Goal: Task Accomplishment & Management: Use online tool/utility

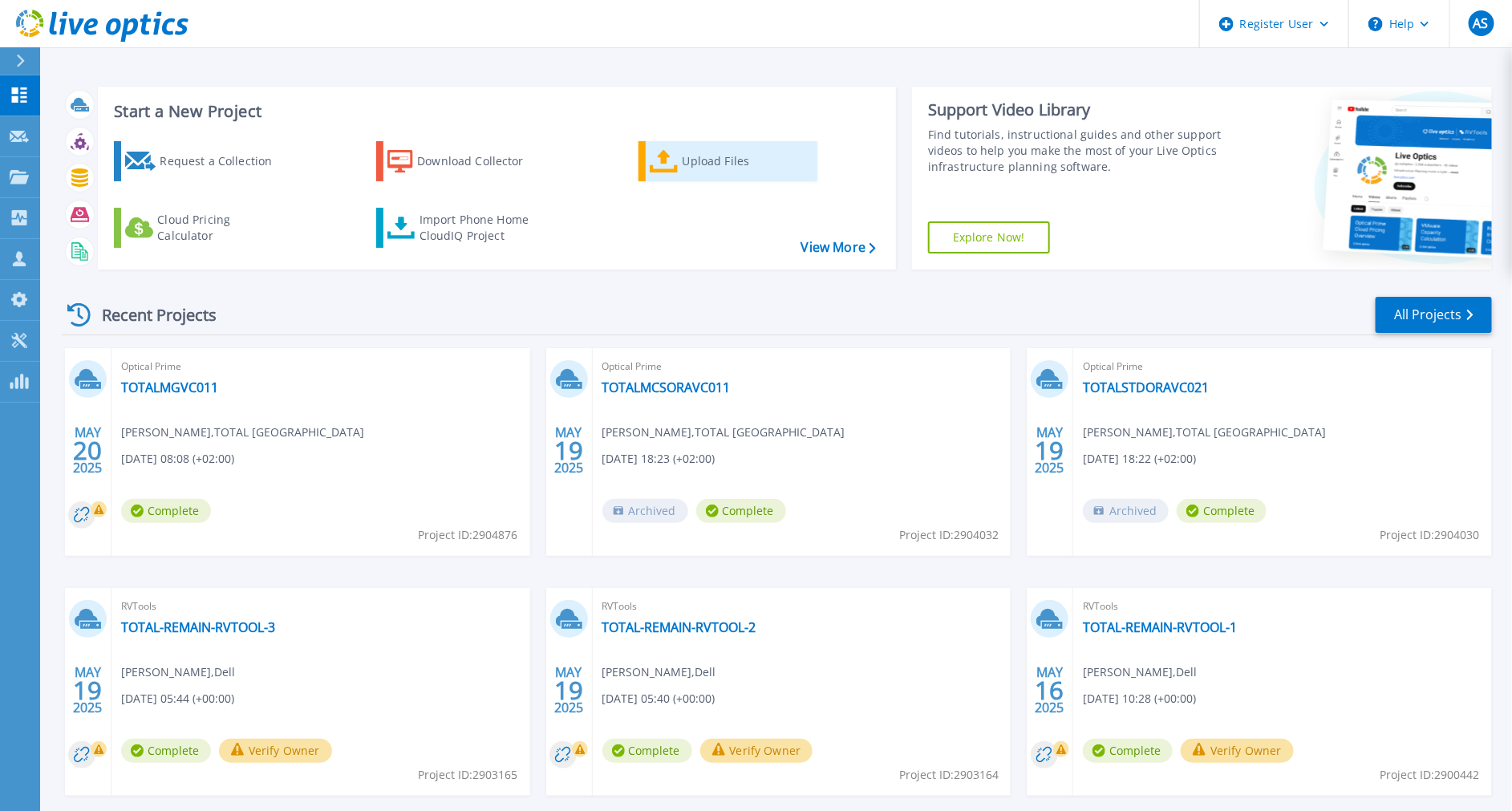
click at [717, 174] on div "Upload Files" at bounding box center [747, 161] width 129 height 32
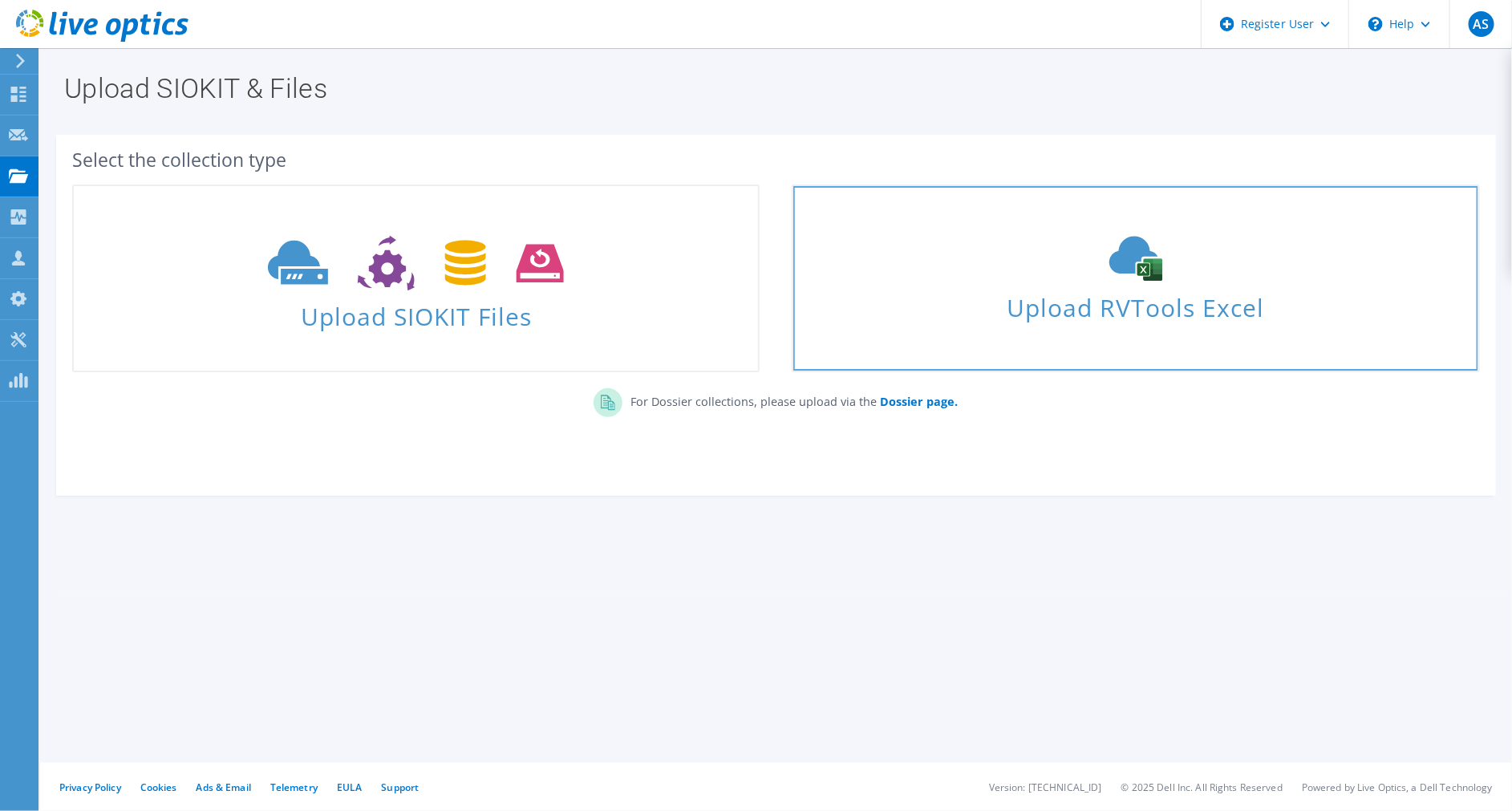
click at [1045, 306] on span "Upload RVTools Excel" at bounding box center [1135, 304] width 684 height 35
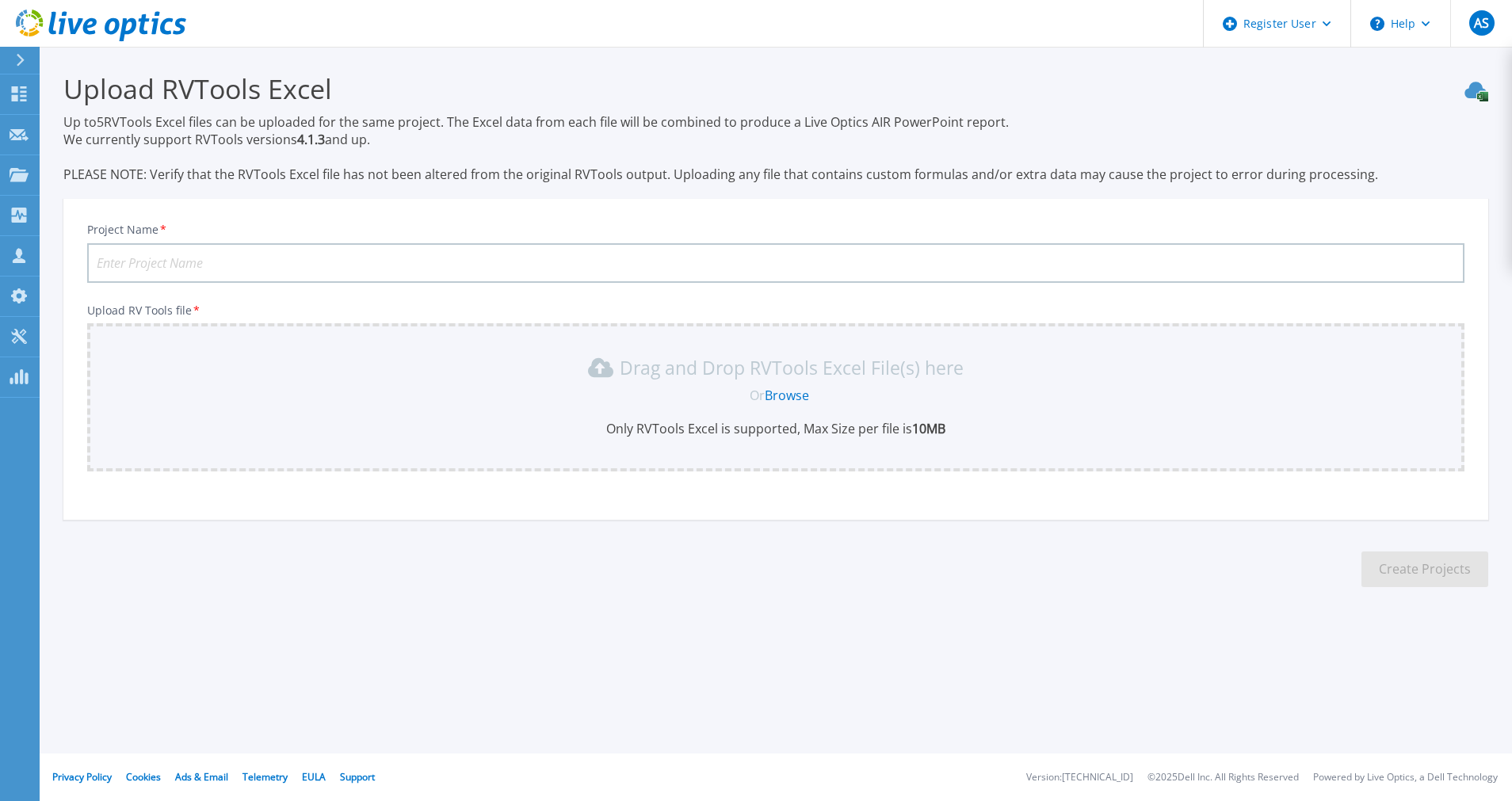
click at [250, 261] on input "Project Name *" at bounding box center [776, 263] width 1378 height 40
click at [423, 258] on input "Xerox" at bounding box center [776, 263] width 1378 height 40
type input "Xerox"
click at [795, 400] on link "Browse" at bounding box center [787, 395] width 44 height 17
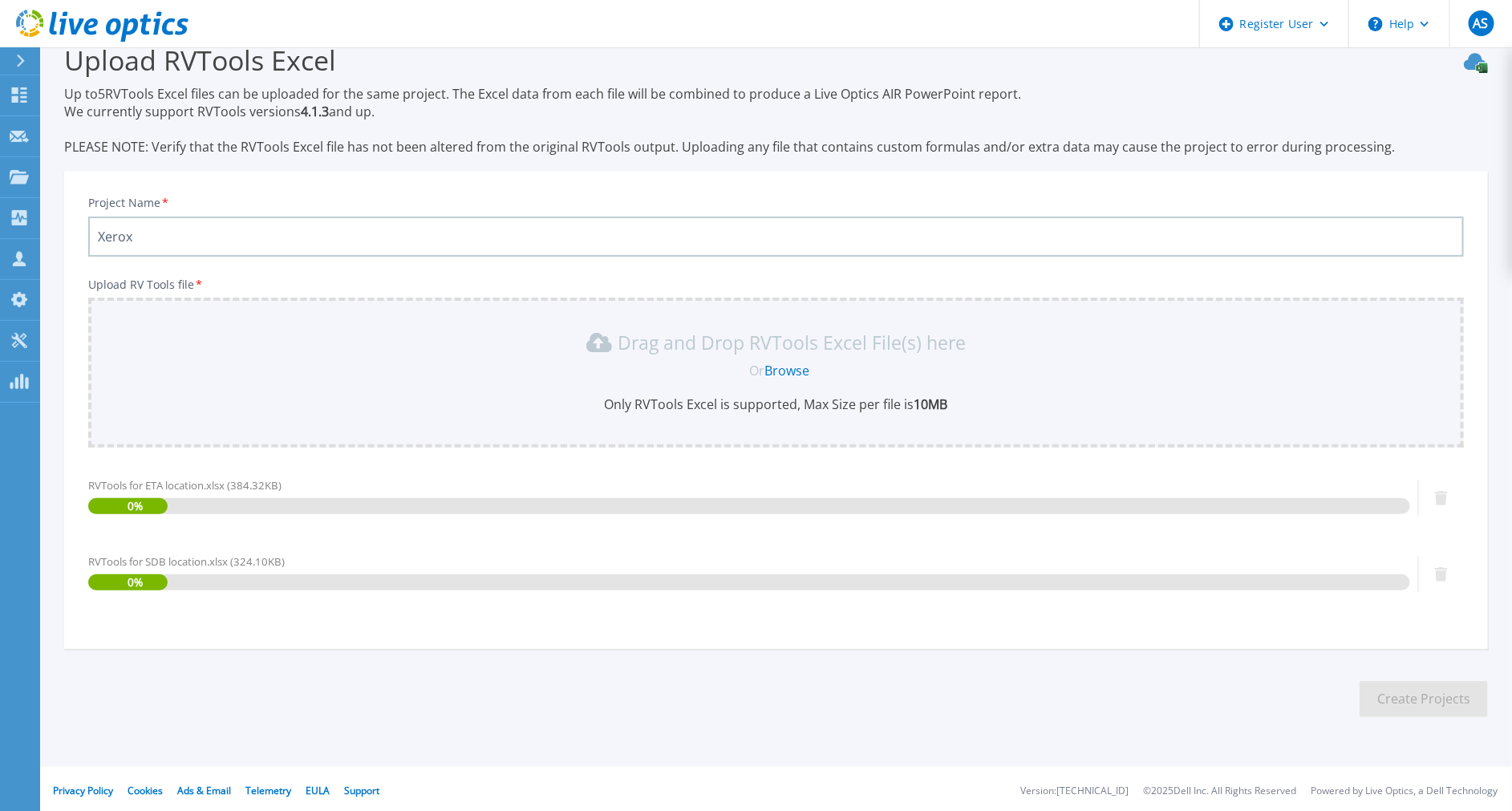
scroll to position [32, 0]
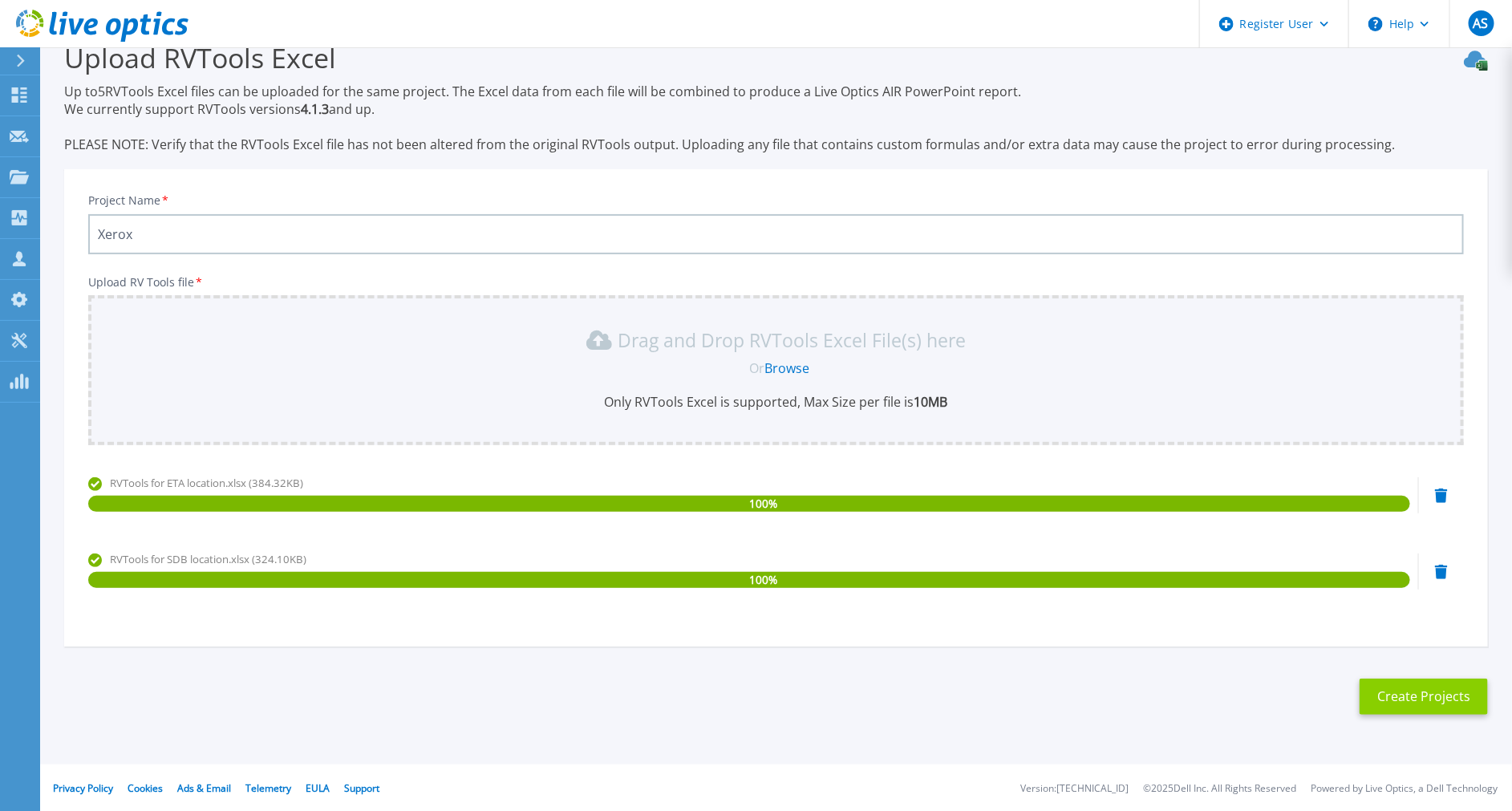
click at [1417, 690] on button "Create Projects" at bounding box center [1423, 697] width 129 height 37
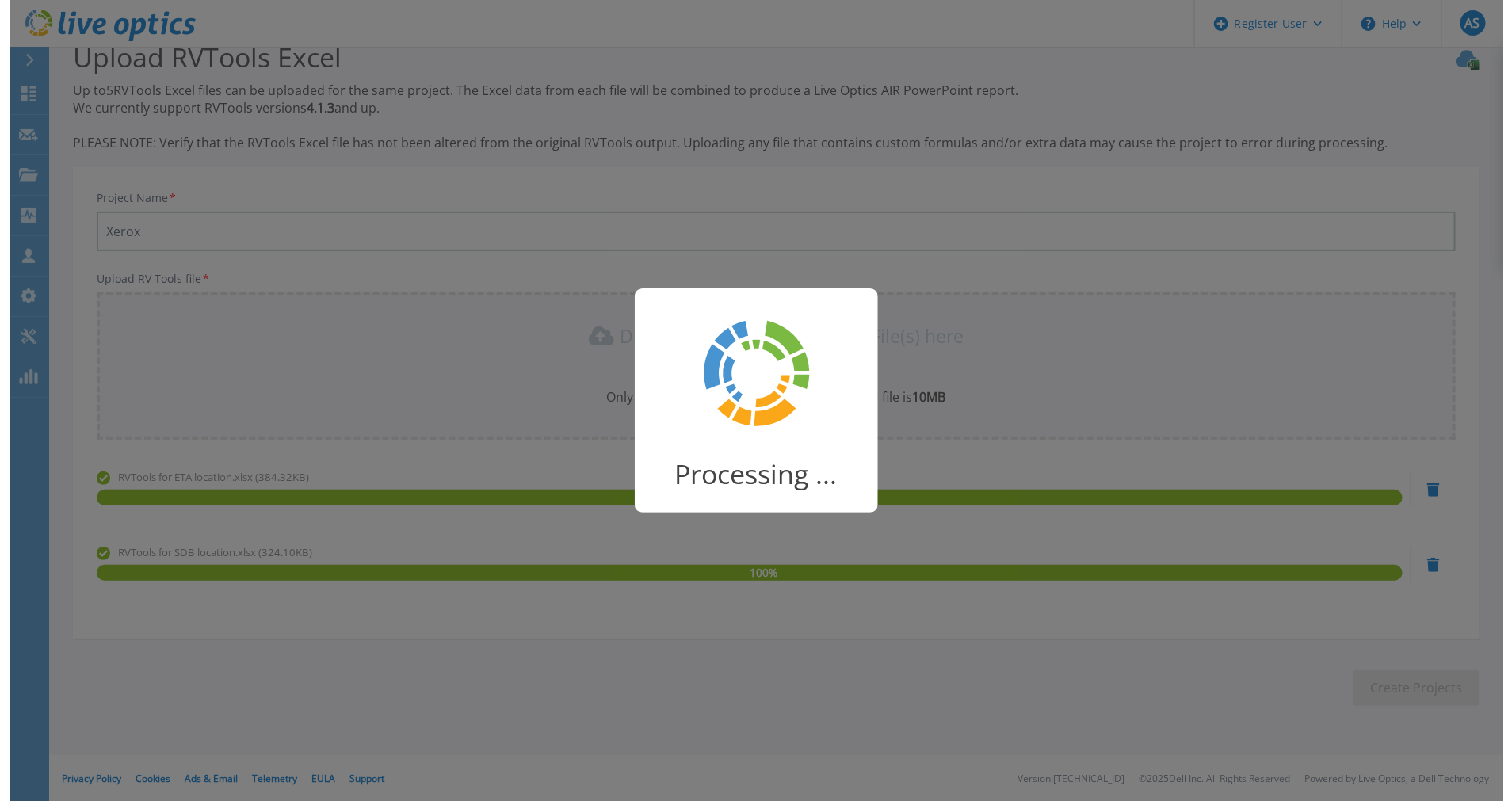
scroll to position [0, 0]
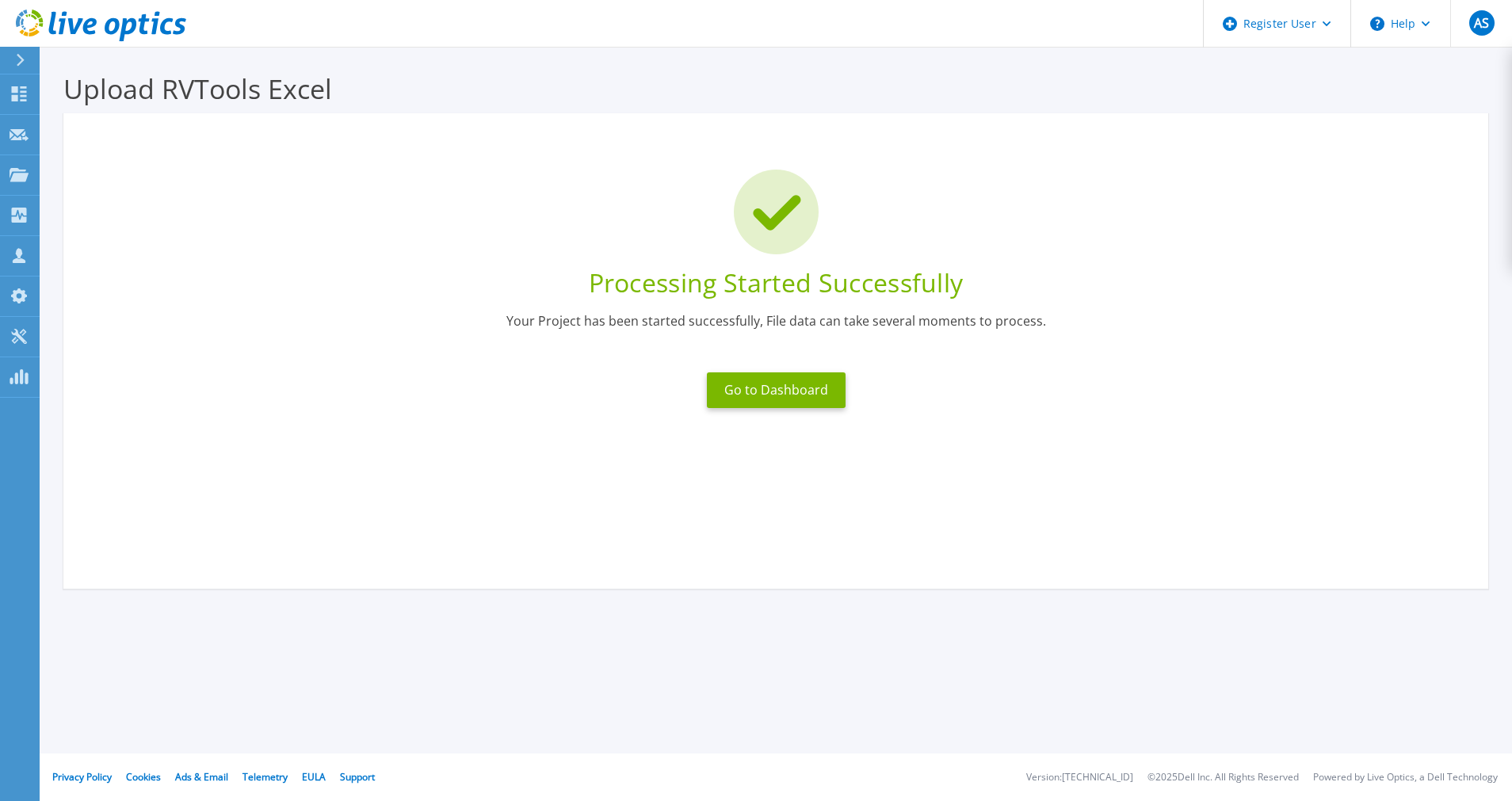
click at [784, 394] on button "Go to Dashboard" at bounding box center [777, 391] width 139 height 36
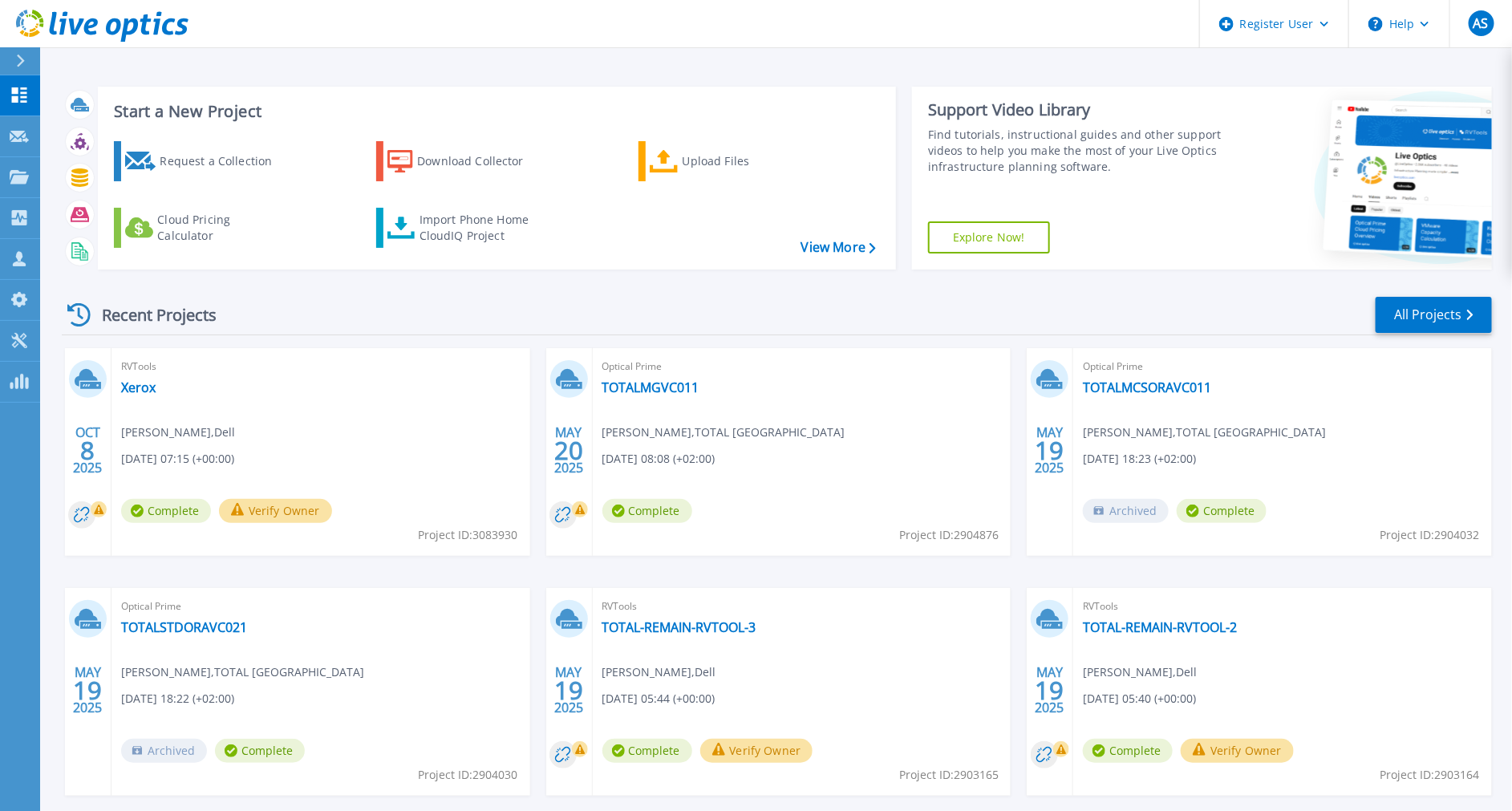
click at [215, 452] on span "10/08/2025, 07:15 (+00:00)" at bounding box center [178, 458] width 113 height 17
click at [219, 413] on div "RVTools Xerox Amandeep Singh , Dell 10/08/2025, 07:15 (+00:00) Complete Verify …" at bounding box center [320, 452] width 419 height 208
click at [95, 508] on rect at bounding box center [99, 510] width 16 height 16
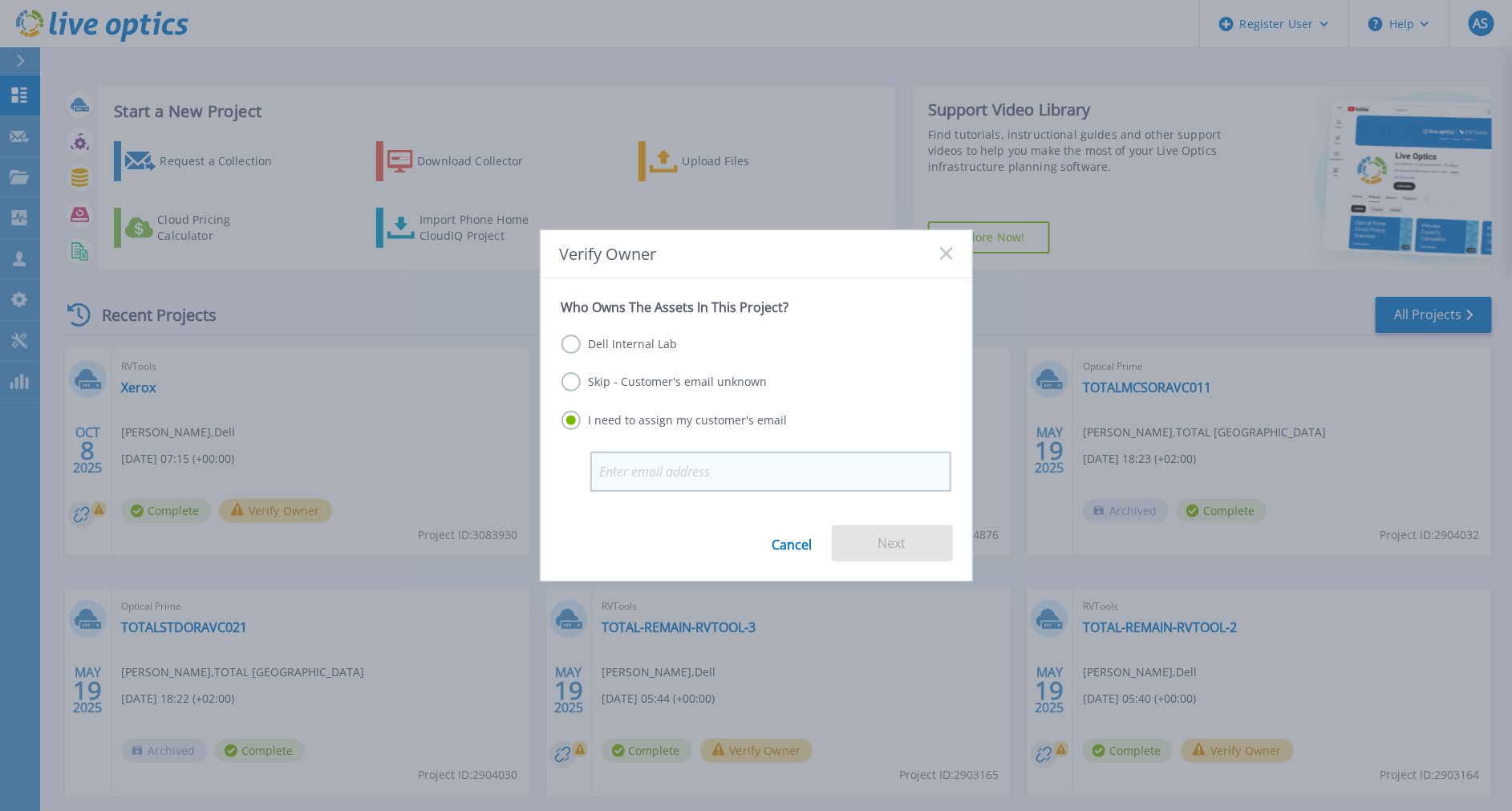
click at [618, 474] on input "email" at bounding box center [771, 472] width 361 height 40
type input "[EMAIL_ADDRESS][PERSON_NAME][DOMAIN_NAME]"
click at [870, 546] on button "Next" at bounding box center [892, 543] width 121 height 37
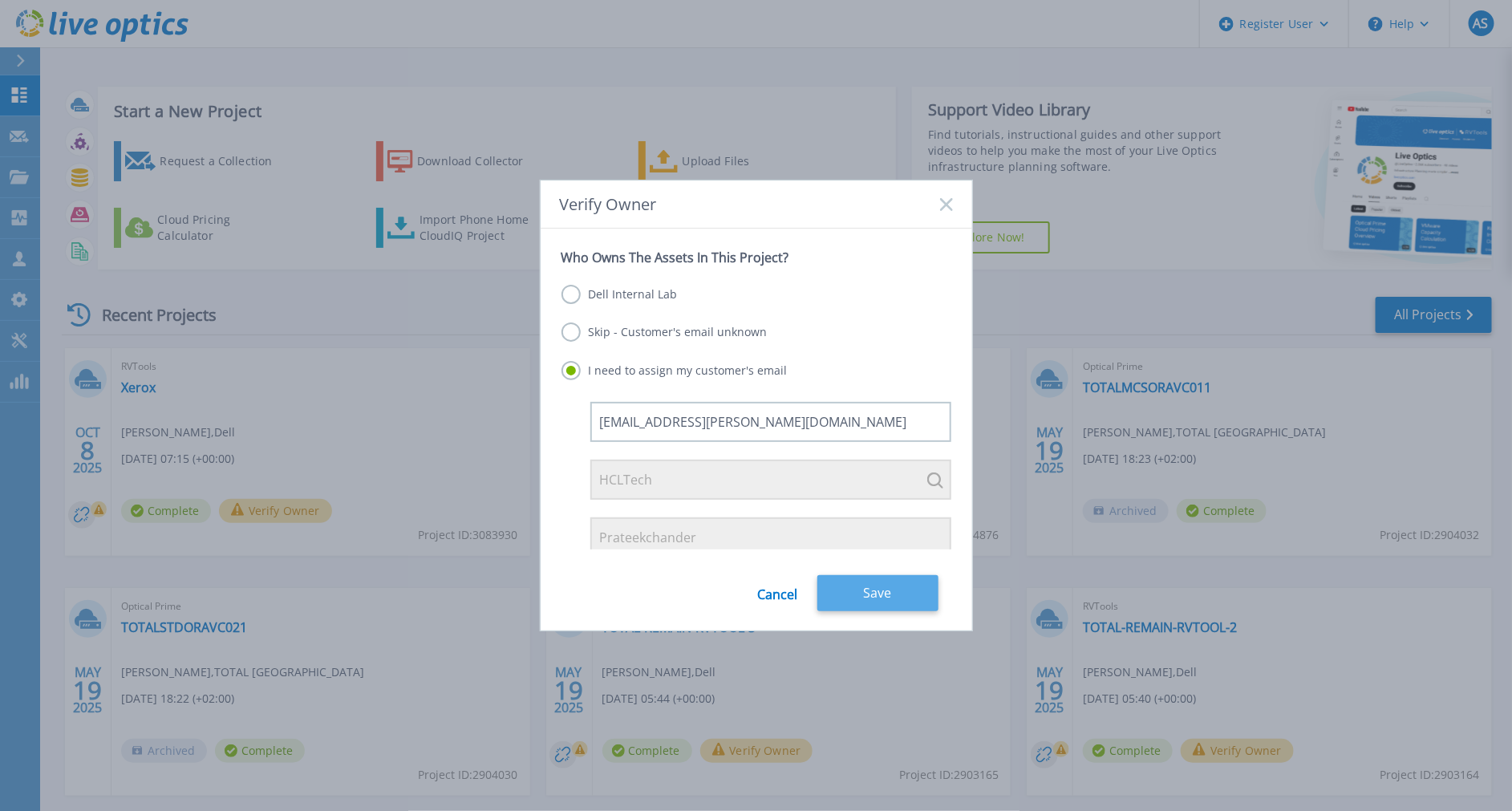
click at [863, 589] on button "Save" at bounding box center [877, 594] width 121 height 37
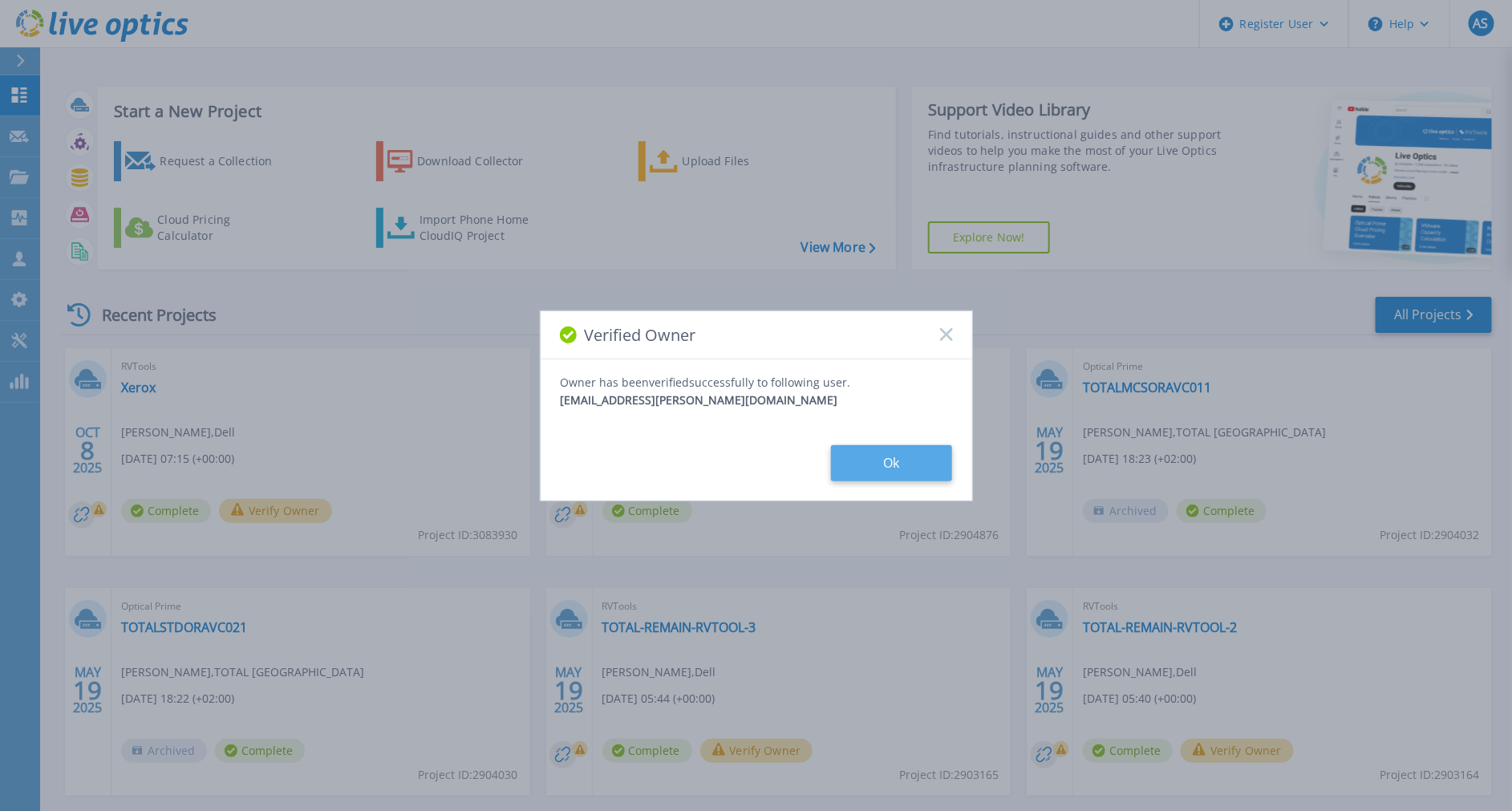
click at [887, 458] on button "Ok" at bounding box center [891, 464] width 121 height 37
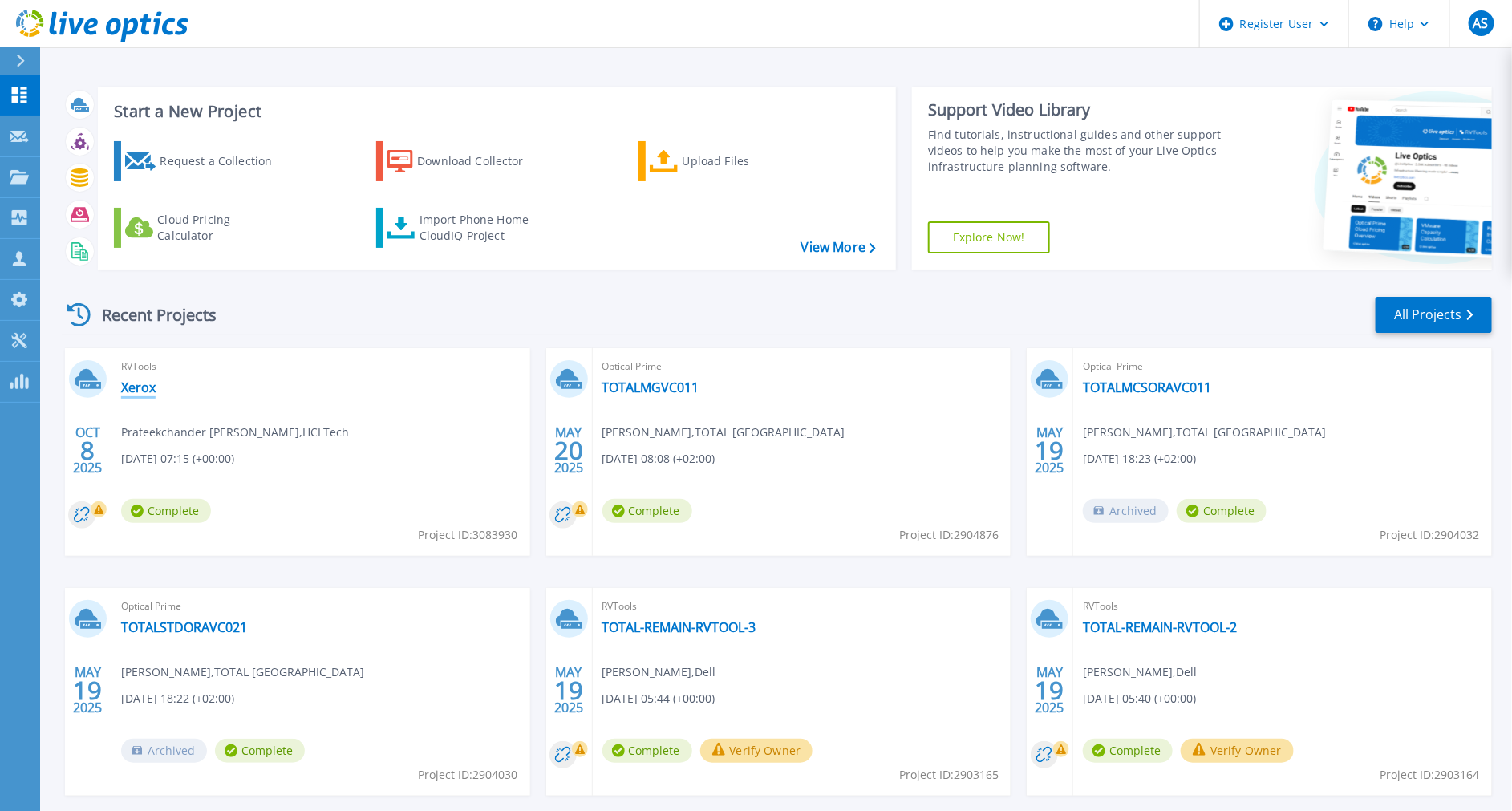
click at [140, 385] on link "Xerox" at bounding box center [139, 388] width 35 height 16
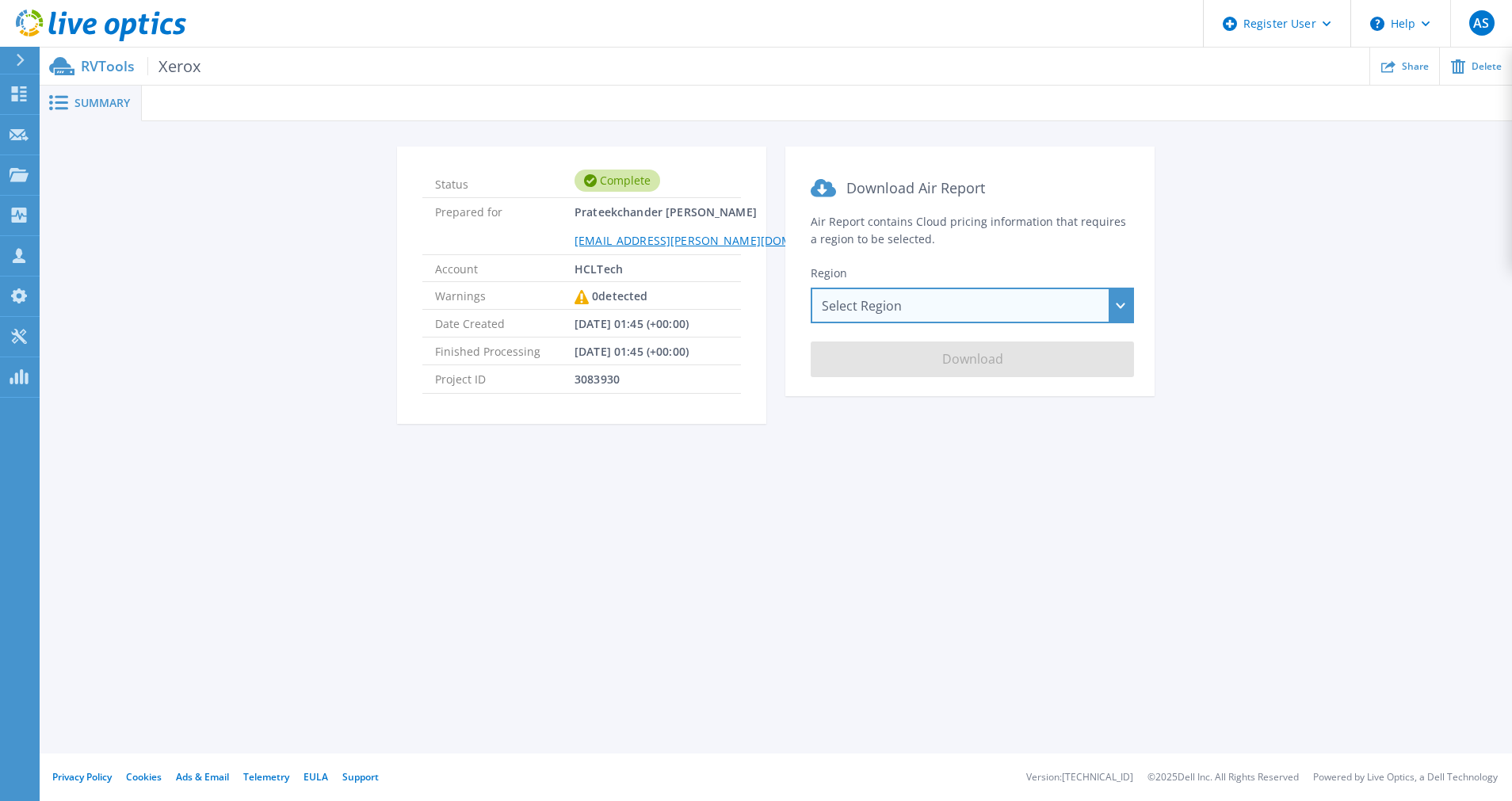
click at [900, 300] on div "Select Region [GEOGRAPHIC_DATA] ([GEOGRAPHIC_DATA]) [GEOGRAPHIC_DATA] ([GEOGRAP…" at bounding box center [973, 306] width 323 height 36
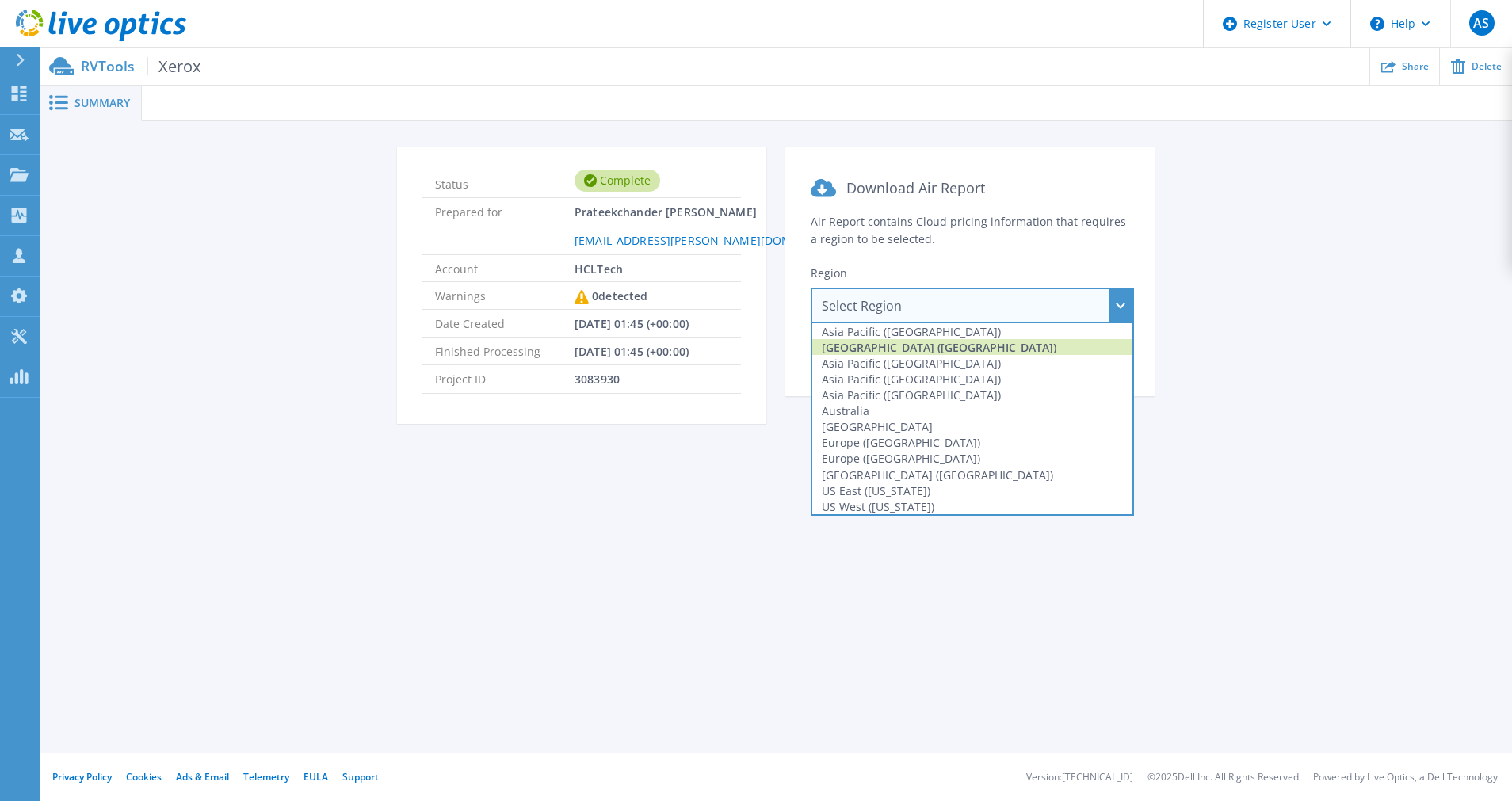
click at [891, 340] on div "[GEOGRAPHIC_DATA] ([GEOGRAPHIC_DATA])" at bounding box center [972, 347] width 320 height 16
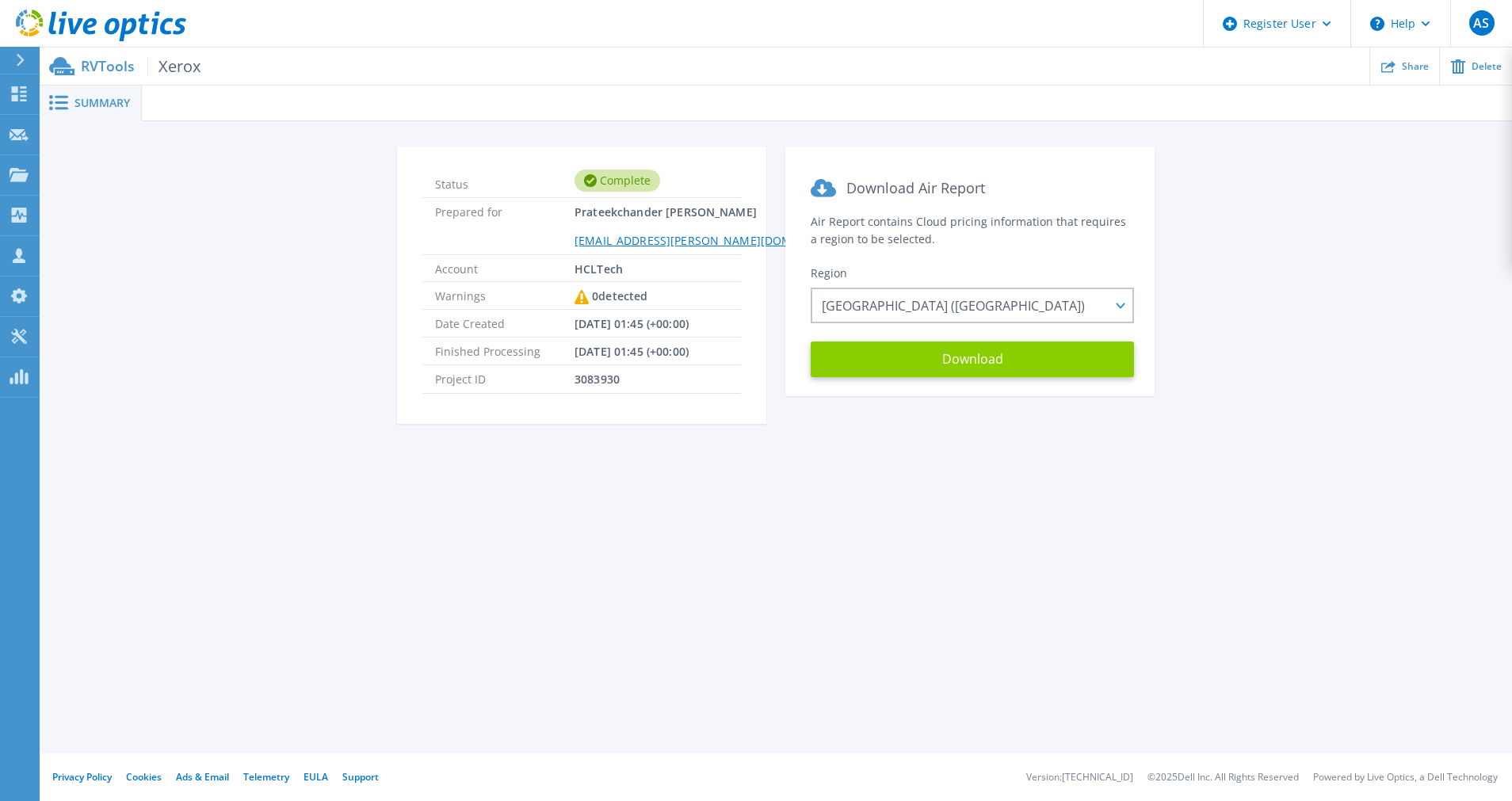
click at [925, 354] on button "Download" at bounding box center [973, 360] width 323 height 36
click at [955, 356] on button "Download" at bounding box center [973, 360] width 323 height 36
